Goal: Check status: Check status

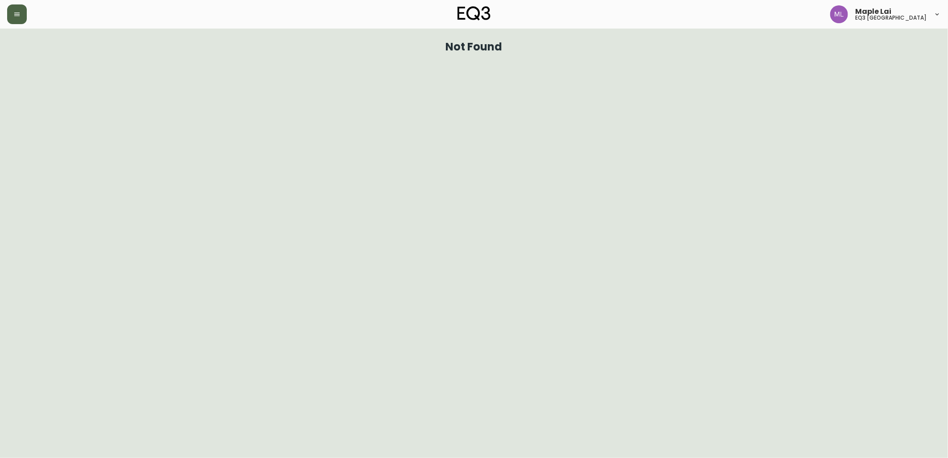
click at [9, 15] on button "button" at bounding box center [17, 14] width 20 height 20
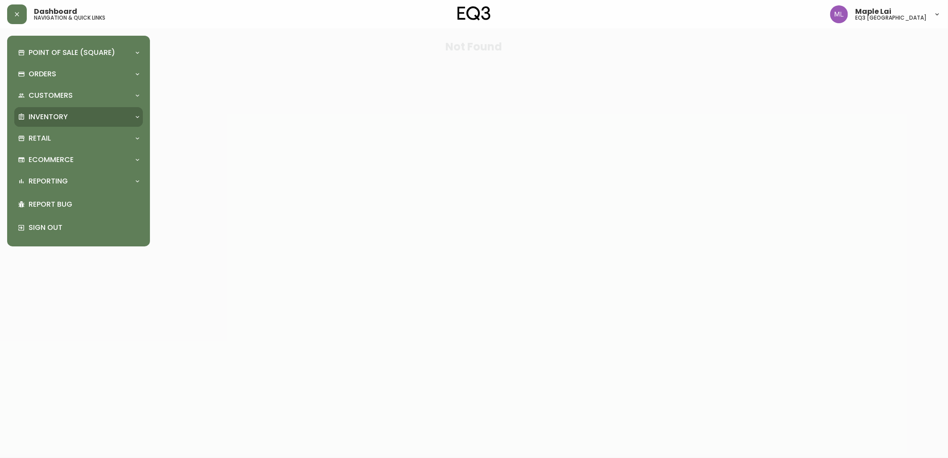
click at [75, 112] on div "Inventory" at bounding box center [74, 117] width 112 height 10
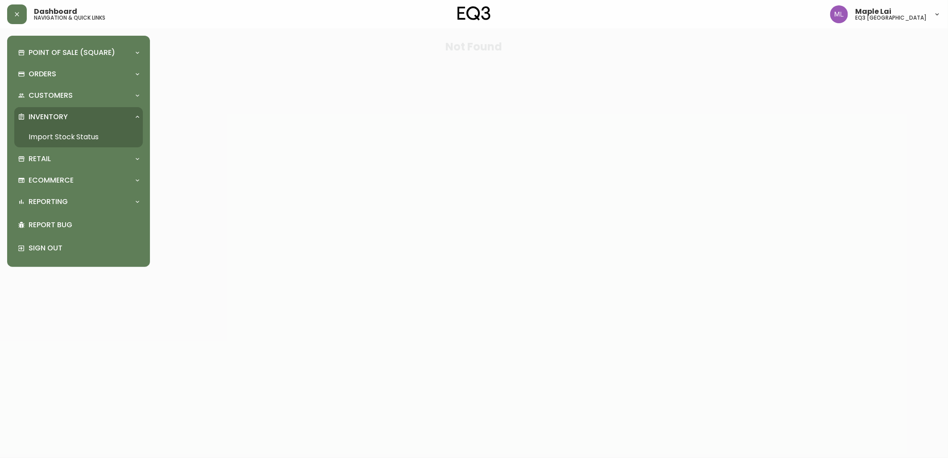
click at [75, 130] on link "Import Stock Status" at bounding box center [78, 137] width 129 height 21
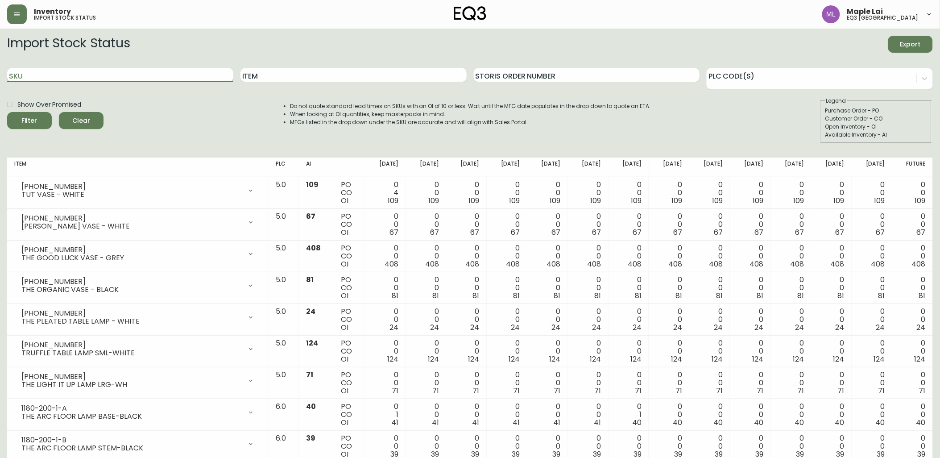
click at [118, 76] on input "SKU" at bounding box center [120, 75] width 226 height 14
paste input "3020-395-7"
type input "3020-395-7"
click at [7, 112] on button "Filter" at bounding box center [29, 120] width 45 height 17
